Goal: Find specific page/section: Find specific page/section

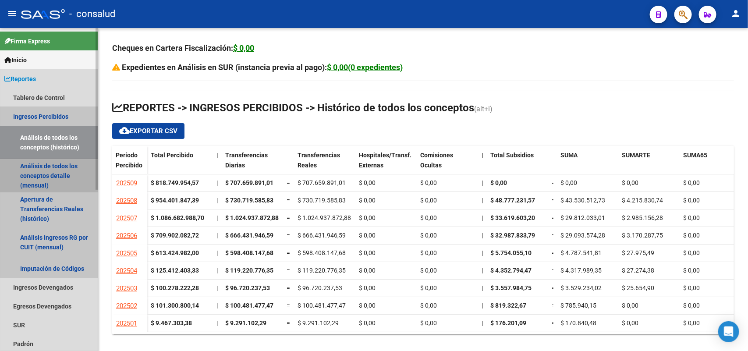
click at [58, 167] on link "Análisis de todos los conceptos detalle (mensual)" at bounding box center [49, 175] width 98 height 33
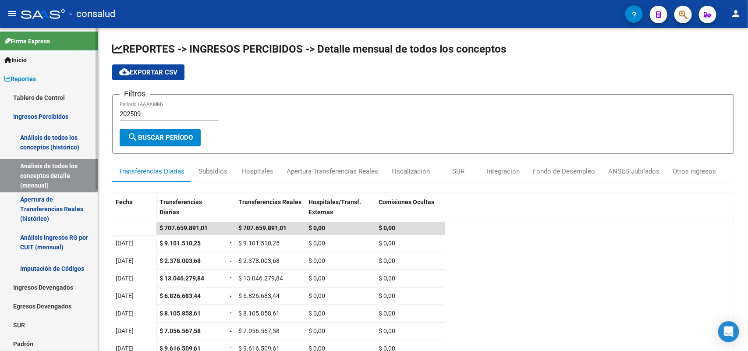
click at [46, 93] on link "Tablero de Control" at bounding box center [49, 97] width 98 height 19
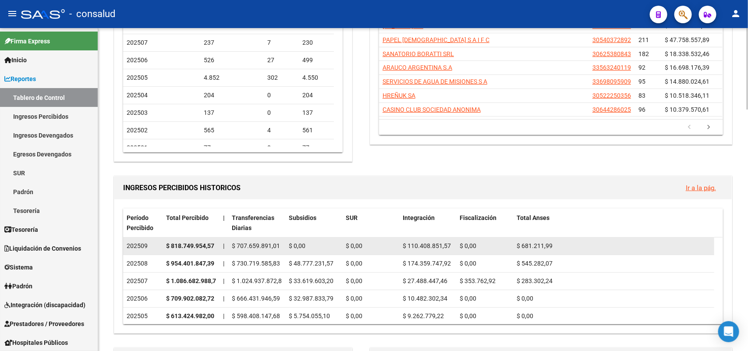
scroll to position [164, 0]
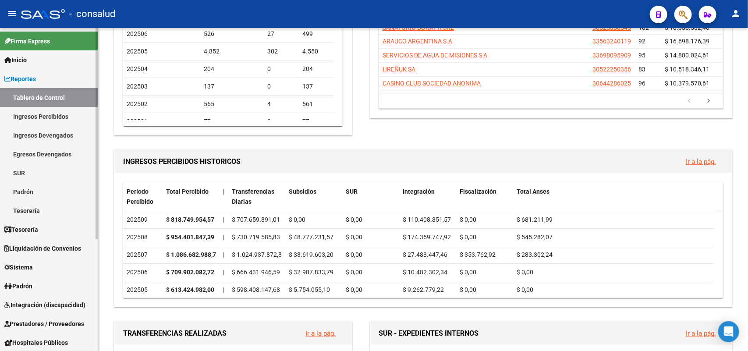
click at [53, 132] on link "Ingresos Devengados" at bounding box center [49, 135] width 98 height 19
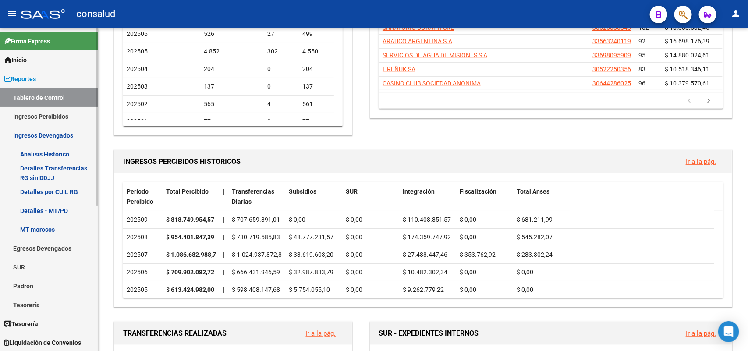
click at [45, 150] on link "Análisis Histórico" at bounding box center [49, 154] width 98 height 19
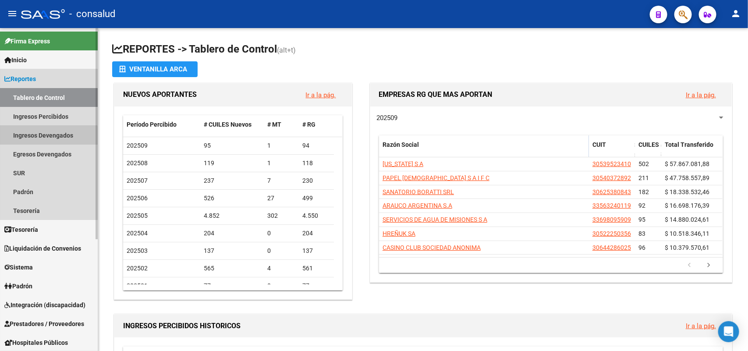
click at [39, 137] on link "Ingresos Devengados" at bounding box center [49, 135] width 98 height 19
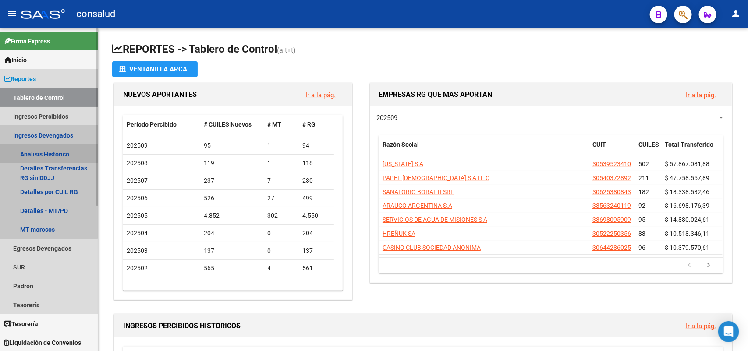
click at [33, 153] on link "Análisis Histórico" at bounding box center [49, 154] width 98 height 19
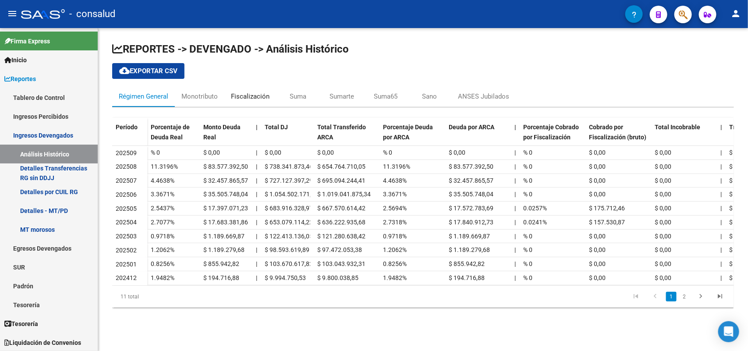
click at [241, 90] on div "Fiscalización" at bounding box center [250, 96] width 52 height 21
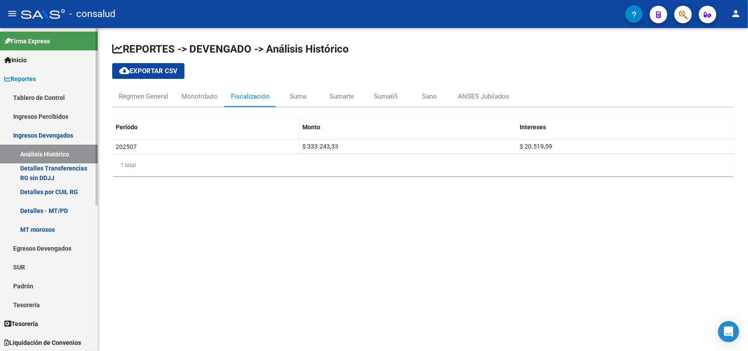
click at [27, 75] on span "Reportes" at bounding box center [20, 79] width 32 height 10
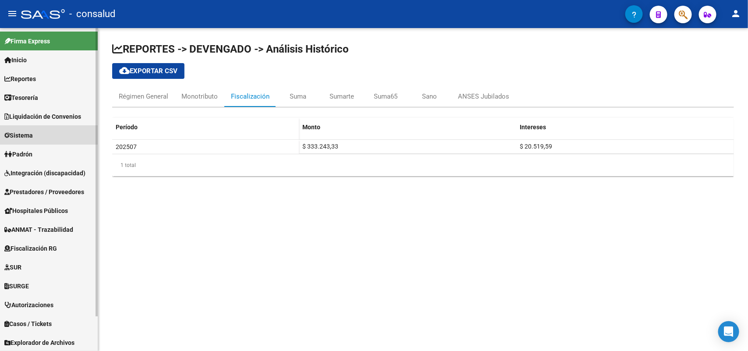
click at [33, 134] on span "Sistema" at bounding box center [18, 136] width 28 height 10
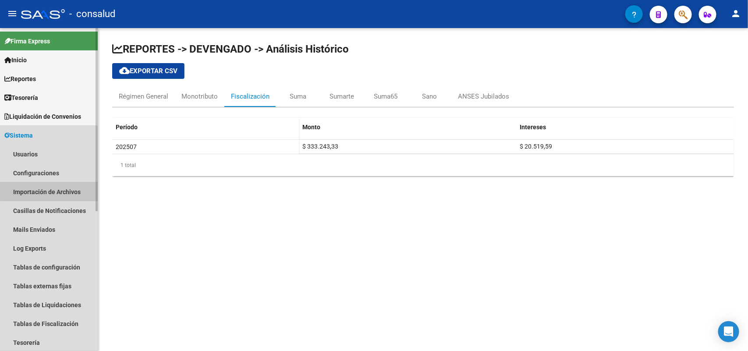
click at [57, 192] on link "Importación de Archivos" at bounding box center [49, 191] width 98 height 19
click at [31, 174] on link "Configuraciones" at bounding box center [49, 173] width 98 height 19
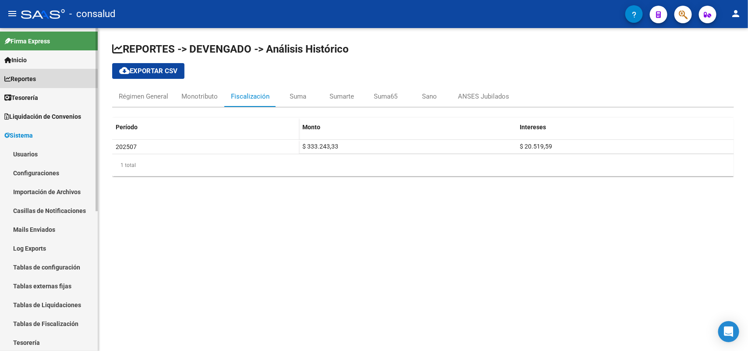
click at [45, 81] on link "Reportes" at bounding box center [49, 78] width 98 height 19
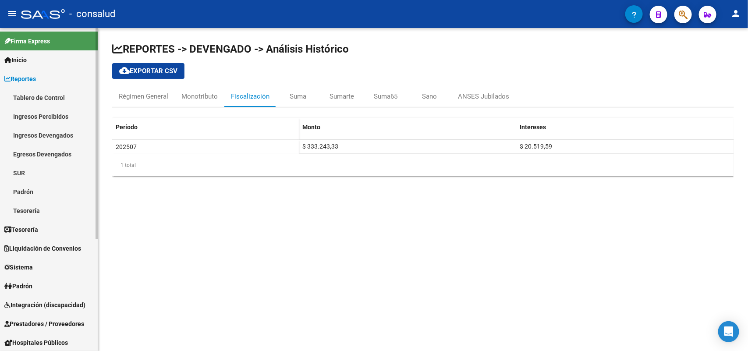
click at [32, 115] on link "Ingresos Percibidos" at bounding box center [49, 116] width 98 height 19
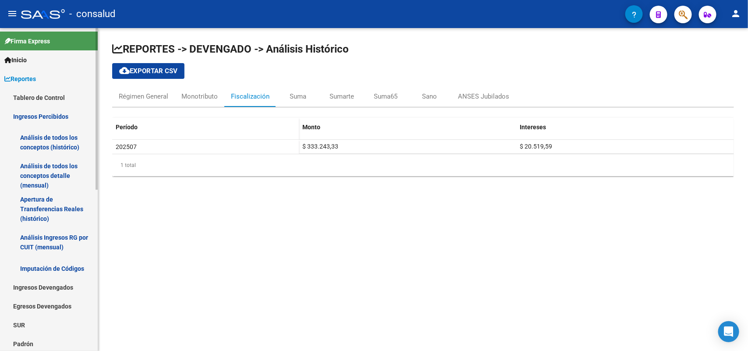
click at [36, 141] on link "Análisis de todos los conceptos (histórico)" at bounding box center [49, 142] width 98 height 33
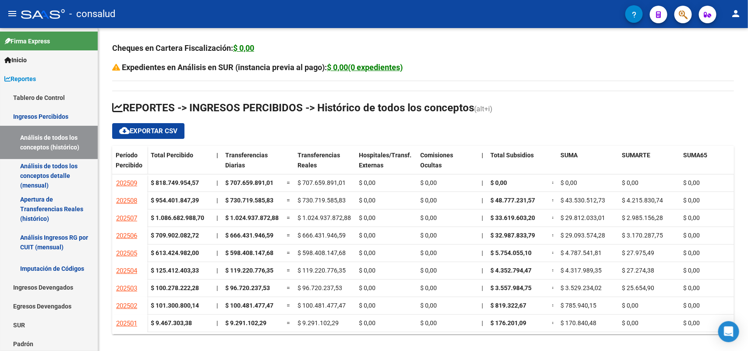
drag, startPoint x: 82, startPoint y: 251, endPoint x: 0, endPoint y: -16, distance: 279.2
